Goal: Information Seeking & Learning: Learn about a topic

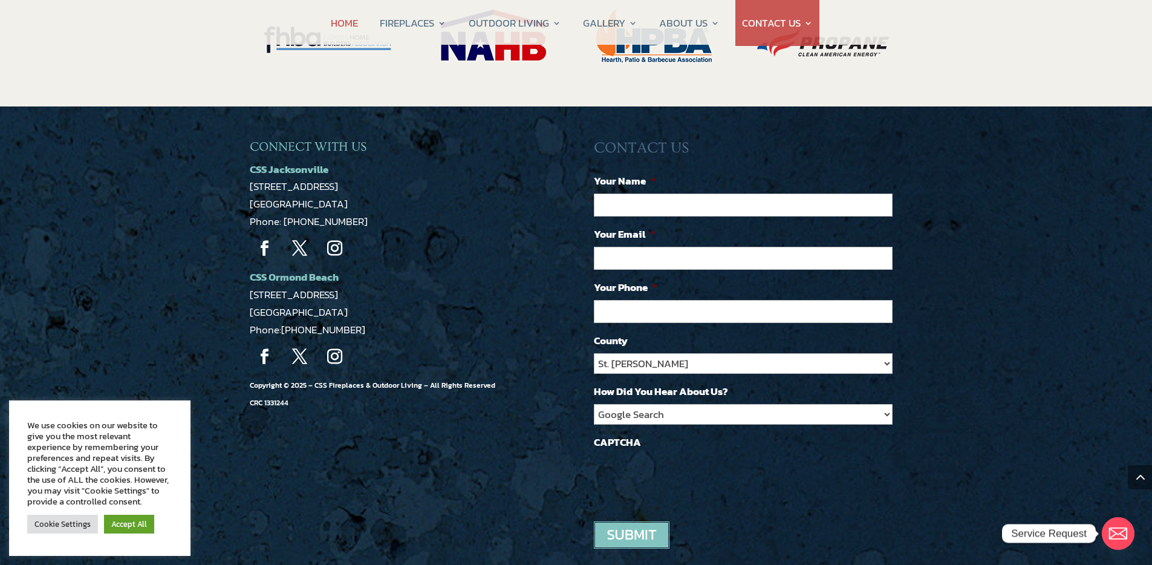
scroll to position [2649, 0]
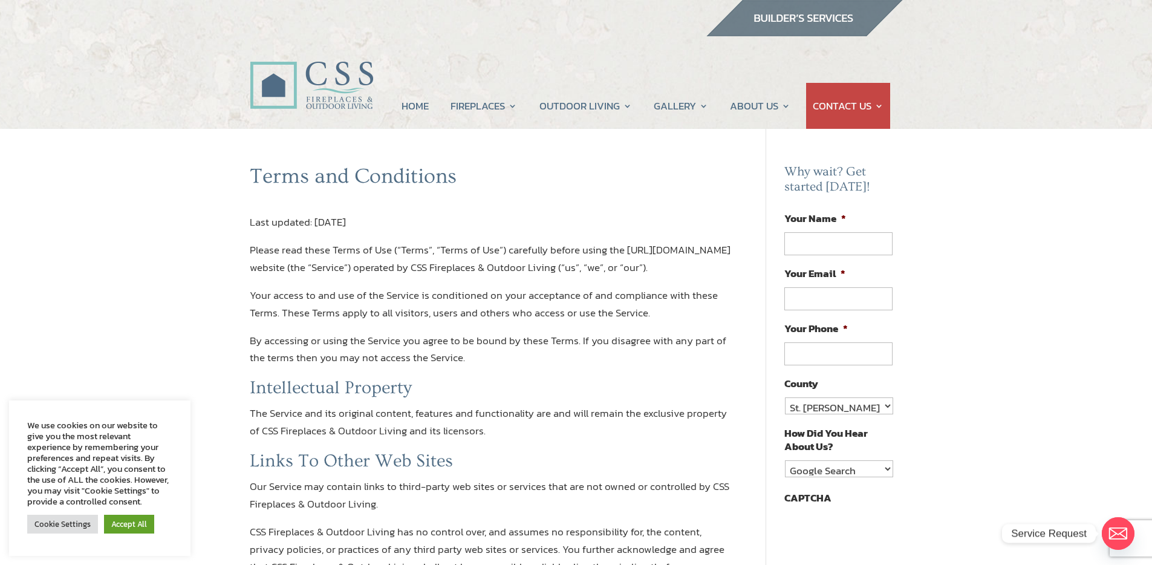
drag, startPoint x: 618, startPoint y: 269, endPoint x: 329, endPoint y: 287, distance: 289.5
click at [316, 287] on p "Please read these Terms of Use (“Terms”, “Terms of Use”) carefully before using…" at bounding box center [490, 263] width 481 height 45
copy p "CSS Fireplaces & Outdoor Living"
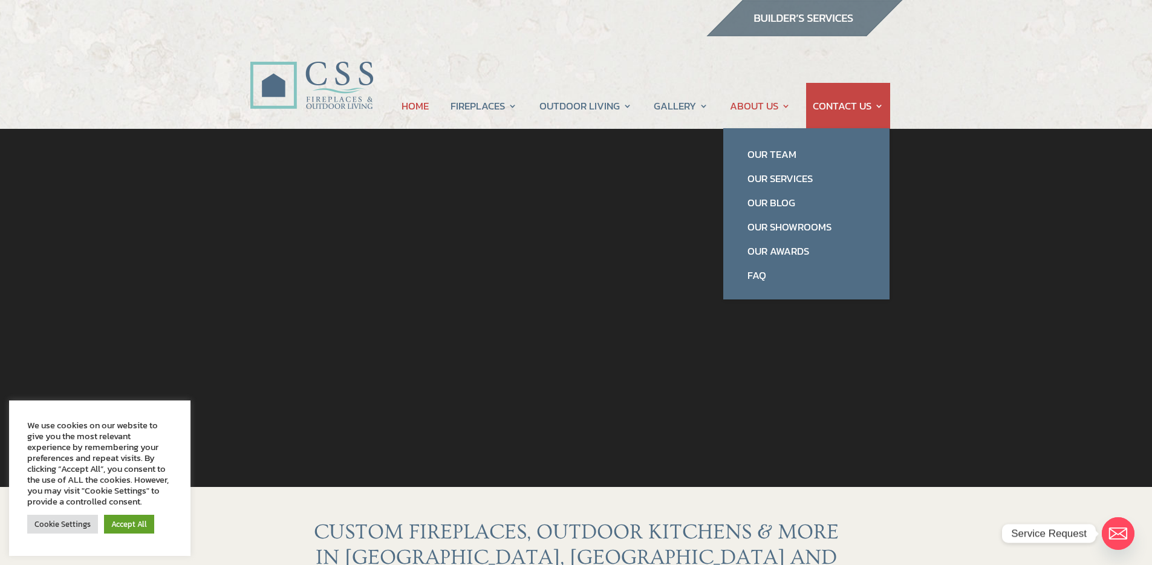
click at [758, 105] on link "ABOUT US" at bounding box center [760, 106] width 60 height 46
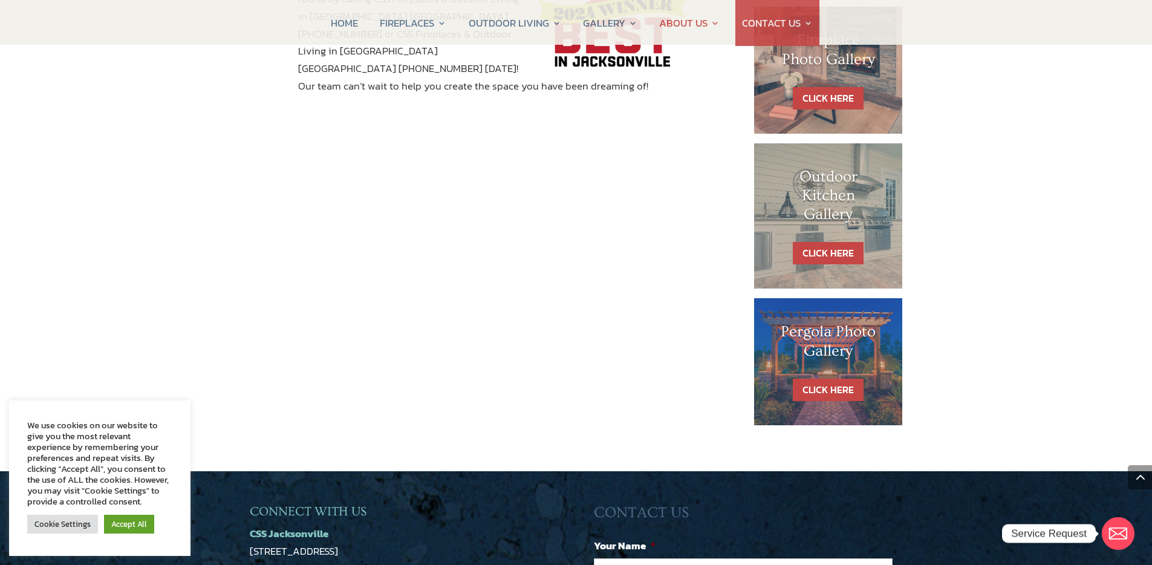
scroll to position [672, 0]
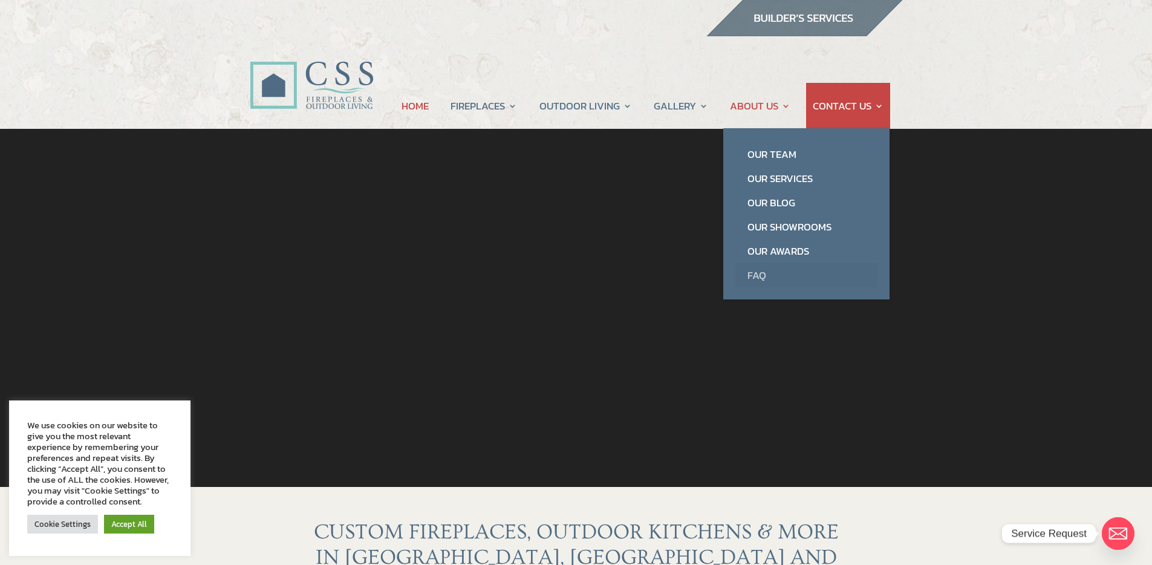
click at [783, 271] on link "FAQ" at bounding box center [806, 275] width 142 height 24
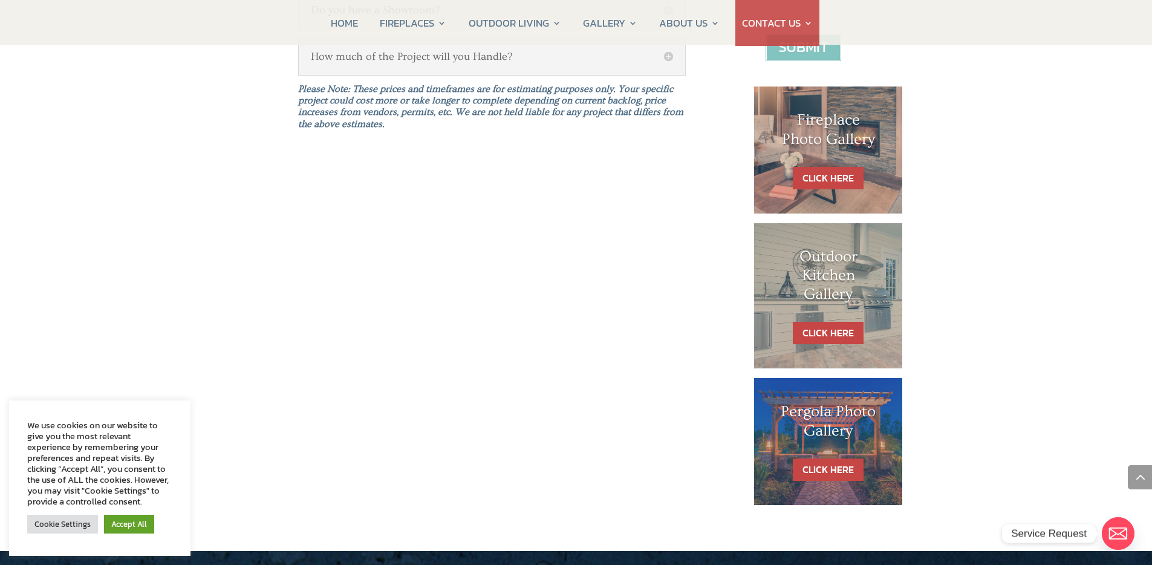
scroll to position [553, 0]
